Goal: Find specific page/section: Find specific page/section

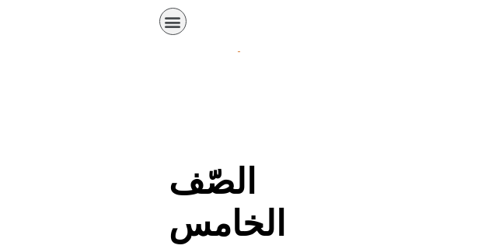
scroll to position [218, 0]
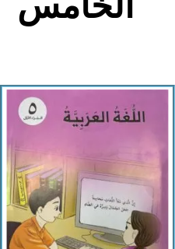
click at [104, 131] on img at bounding box center [88, 190] width 162 height 202
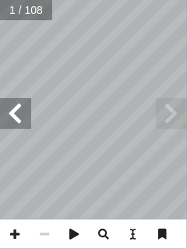
click at [164, 115] on span at bounding box center [171, 113] width 31 height 31
click at [14, 113] on span at bounding box center [15, 113] width 31 height 31
click at [166, 128] on span at bounding box center [171, 113] width 31 height 31
click at [168, 116] on span at bounding box center [171, 113] width 31 height 31
click at [163, 110] on span at bounding box center [171, 113] width 31 height 31
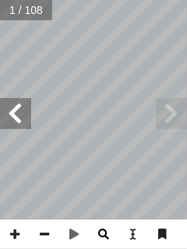
click at [103, 233] on span at bounding box center [104, 234] width 30 height 30
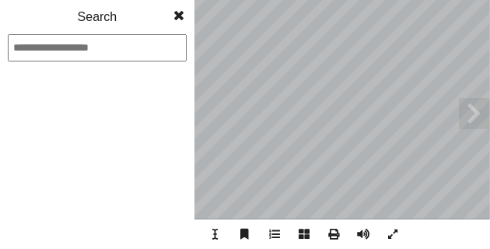
click at [186, 117] on span at bounding box center [474, 113] width 31 height 31
click at [123, 142] on div "1 2 3 4 5 6 7 8 9 10 11 12 13 14 15 16 17 18 19 20 21 22 23 24 25 26 27 28 29 3…" at bounding box center [97, 171] width 194 height 156
click at [177, 16] on span at bounding box center [179, 15] width 28 height 31
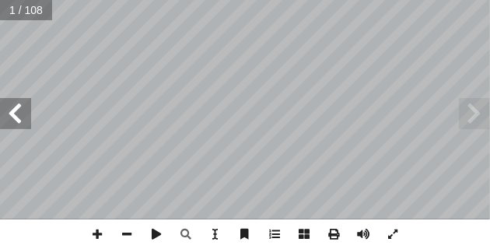
click at [18, 116] on span at bounding box center [15, 113] width 31 height 31
click at [21, 116] on span at bounding box center [15, 113] width 31 height 31
